Goal: Check status

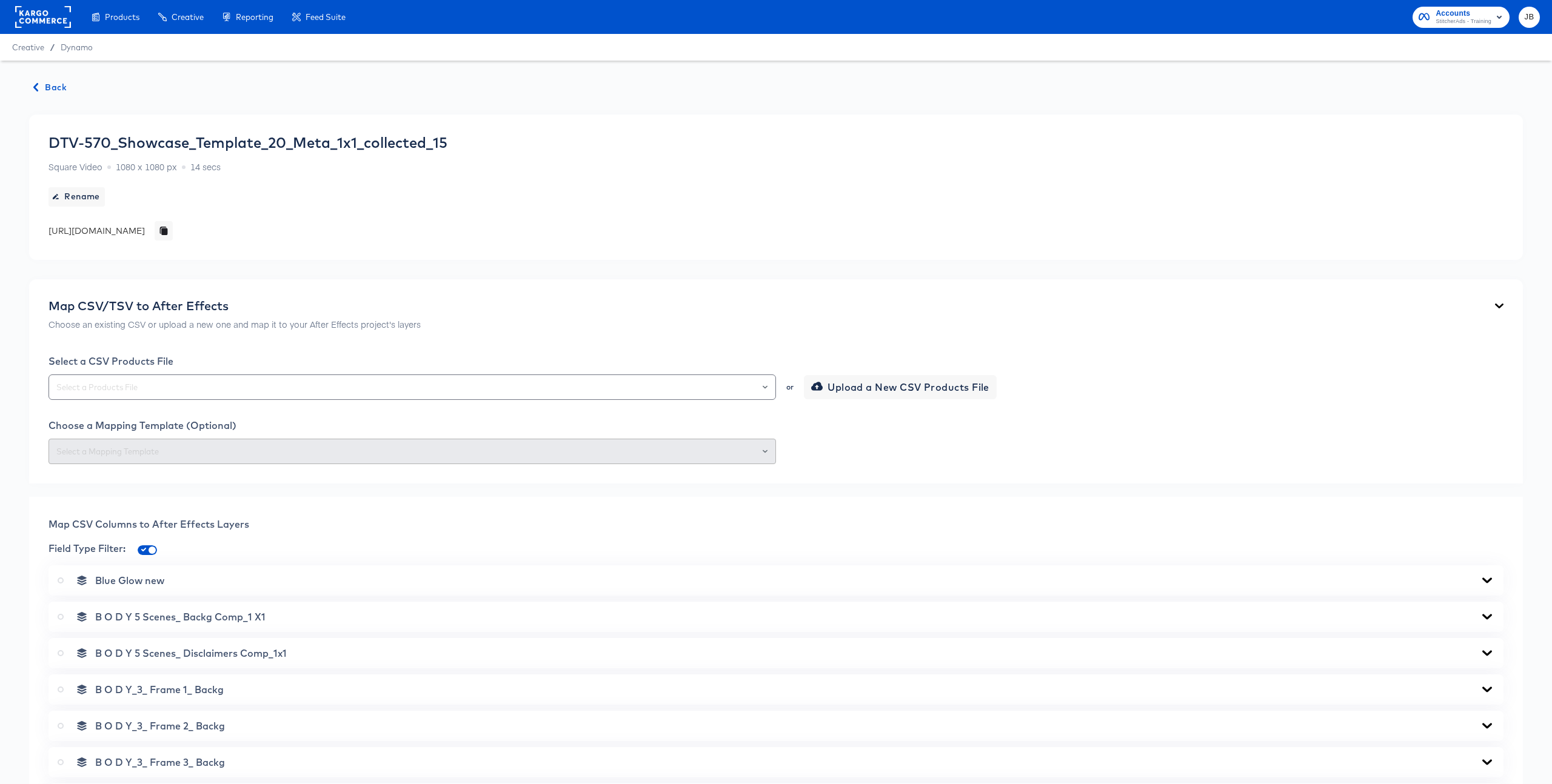
click at [43, 85] on span "Back" at bounding box center [50, 87] width 33 height 15
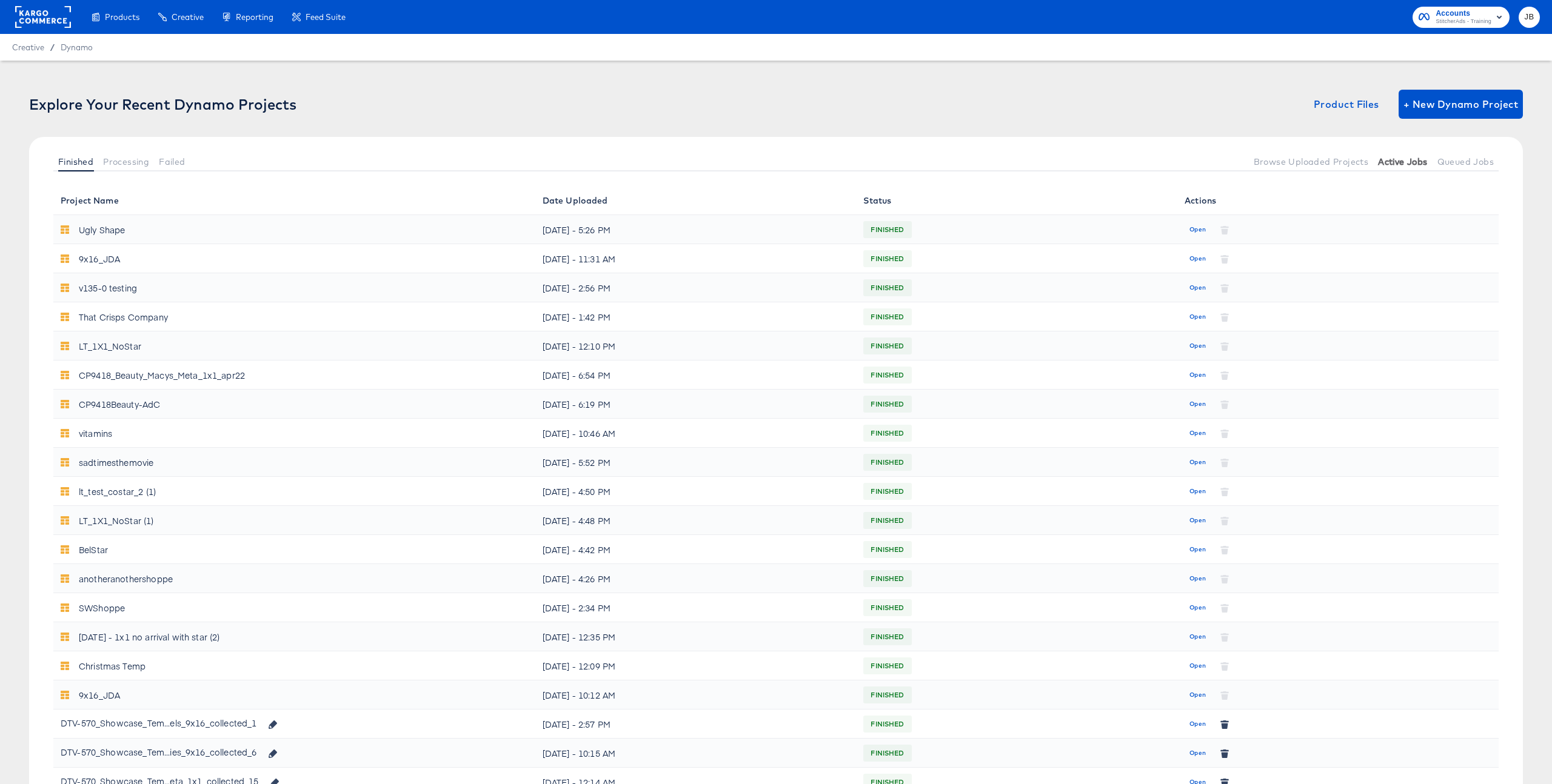
click at [1394, 163] on span "Active Jobs" at bounding box center [1402, 162] width 49 height 10
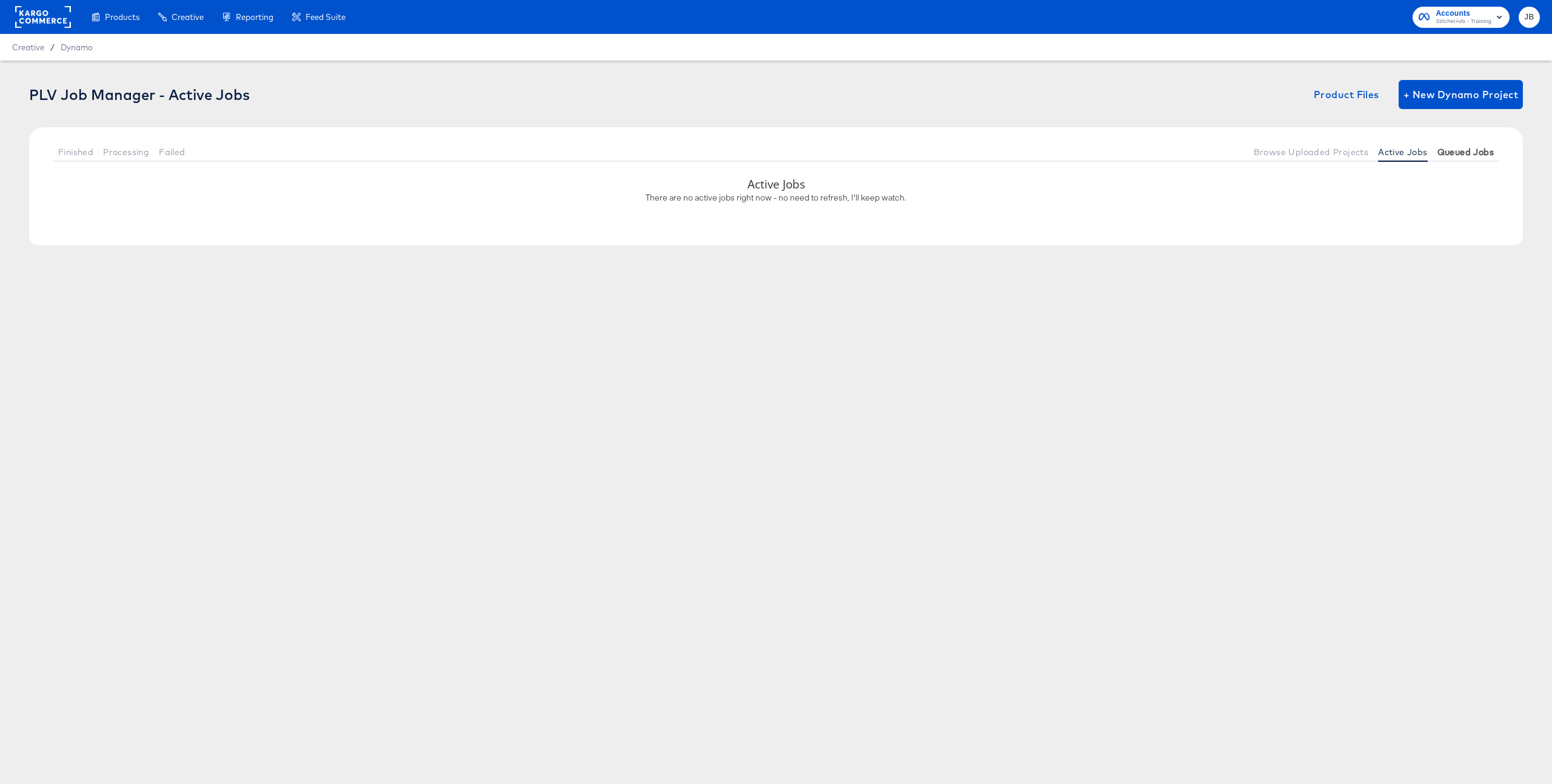
click at [1457, 156] on span "Queued Jobs" at bounding box center [1465, 152] width 57 height 10
